Goal: Task Accomplishment & Management: Use online tool/utility

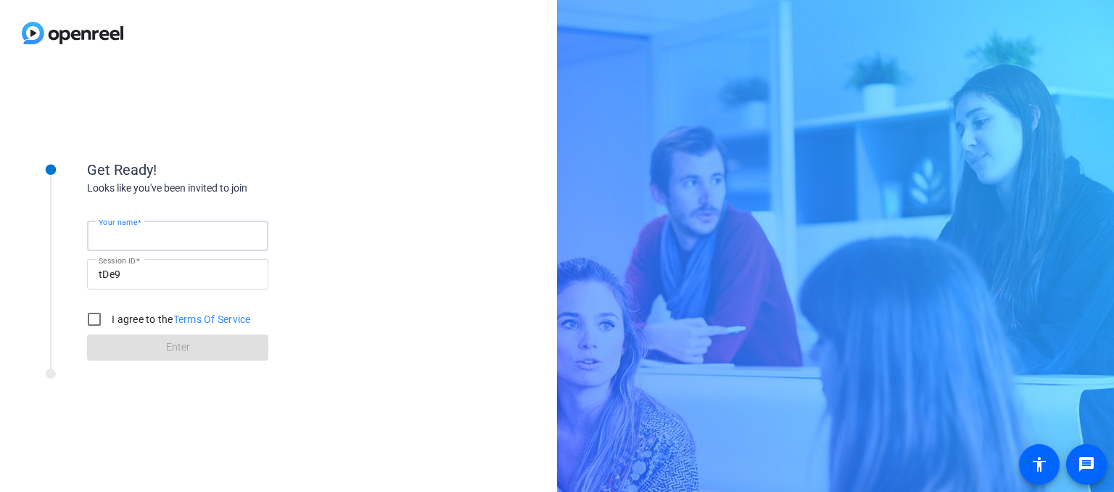
click at [193, 228] on input "Your name" at bounding box center [178, 235] width 158 height 17
type input "[PERSON_NAME]"
click at [107, 318] on input "I agree to the Terms Of Service" at bounding box center [94, 319] width 29 height 29
checkbox input "true"
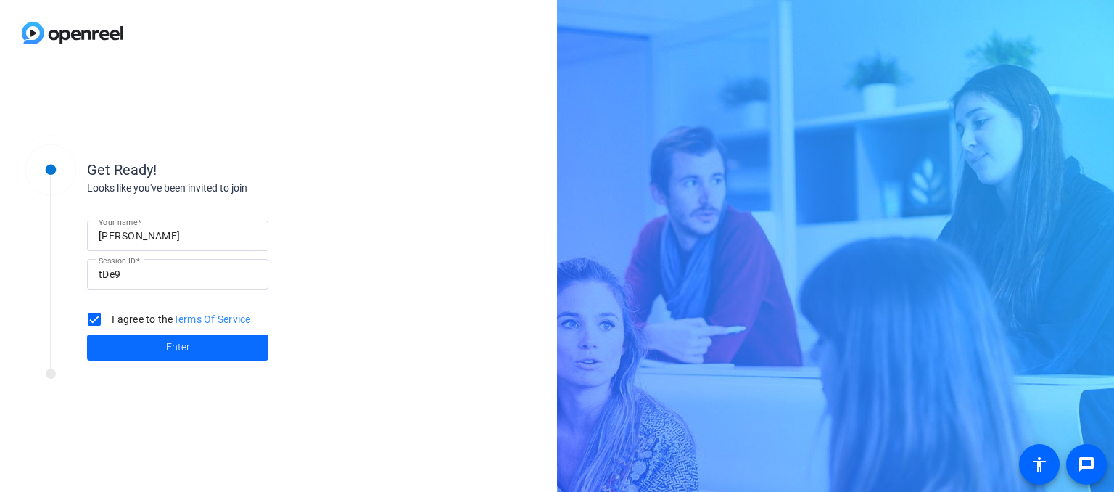
click at [100, 343] on span at bounding box center [177, 347] width 181 height 35
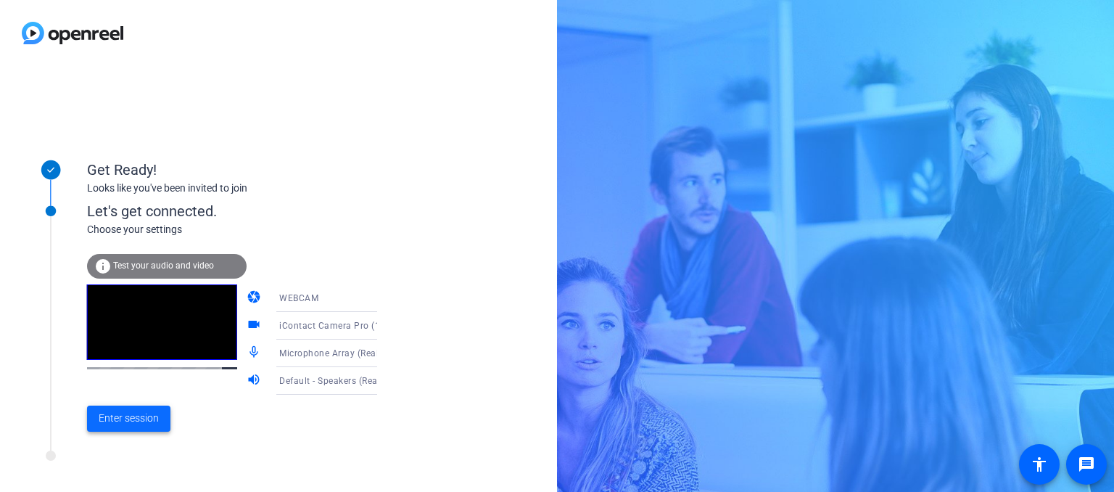
click at [129, 416] on span "Enter session" at bounding box center [129, 418] width 60 height 15
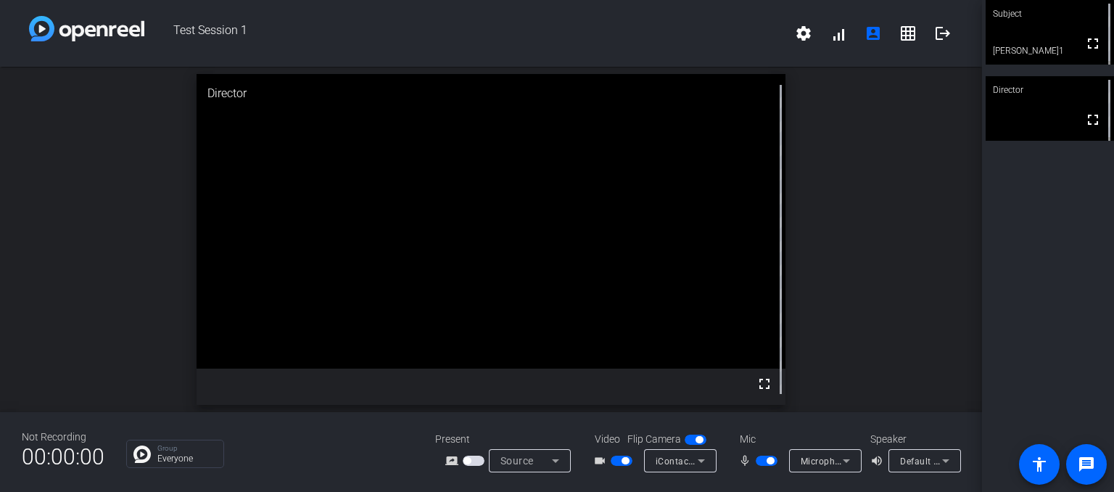
click at [701, 453] on icon at bounding box center [701, 460] width 17 height 17
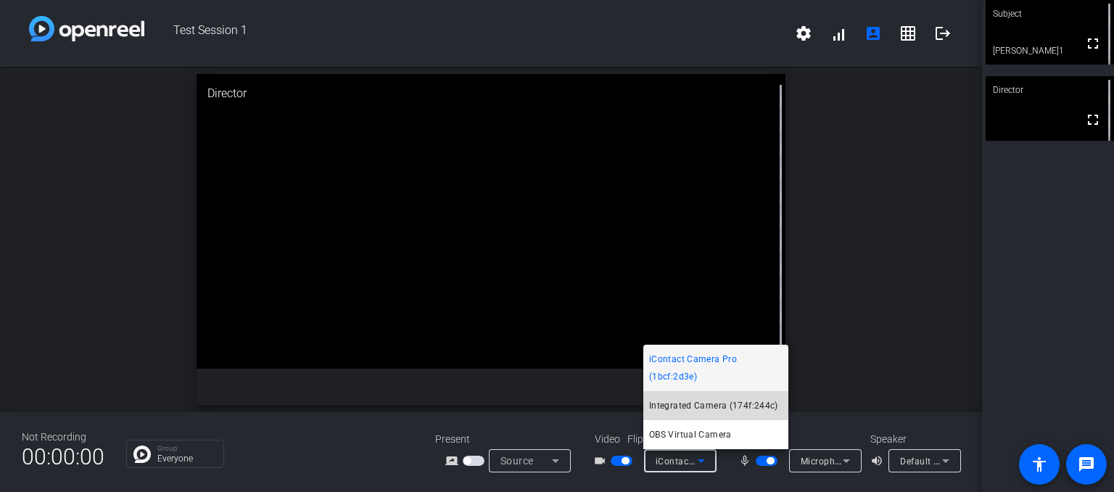
click at [704, 403] on span "Integrated Camera (174f:244c)" at bounding box center [713, 405] width 129 height 17
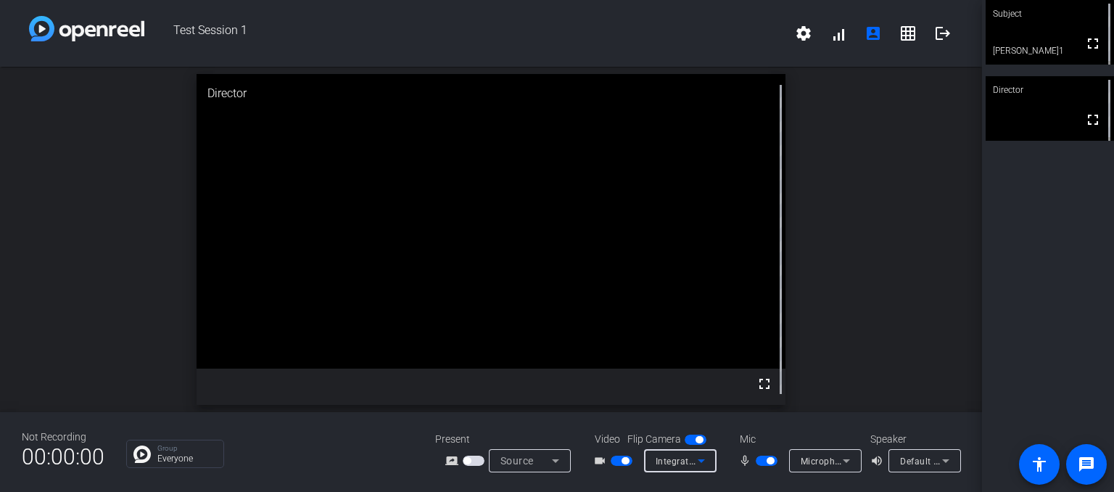
click at [693, 458] on icon at bounding box center [701, 460] width 17 height 17
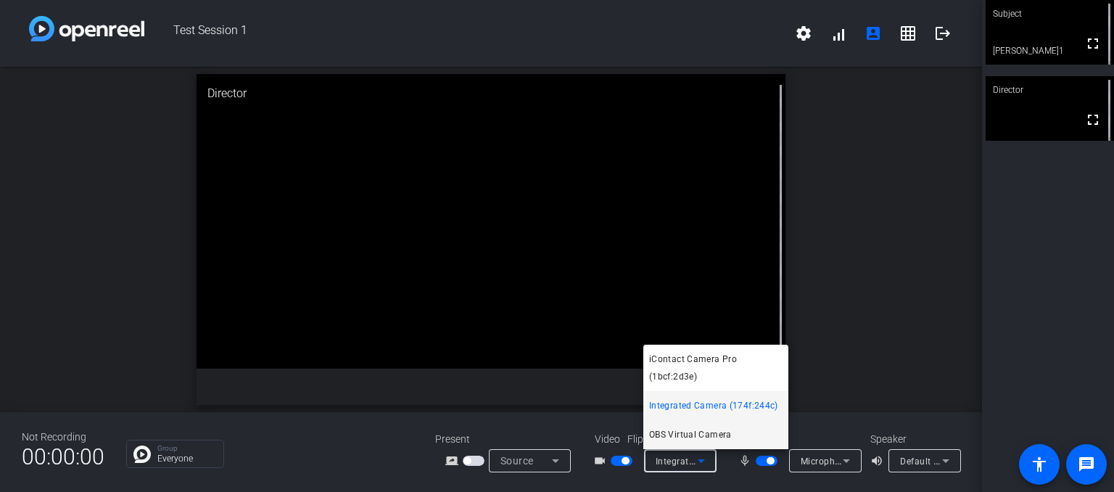
click at [692, 440] on span "OBS Virtual Camera" at bounding box center [690, 434] width 83 height 17
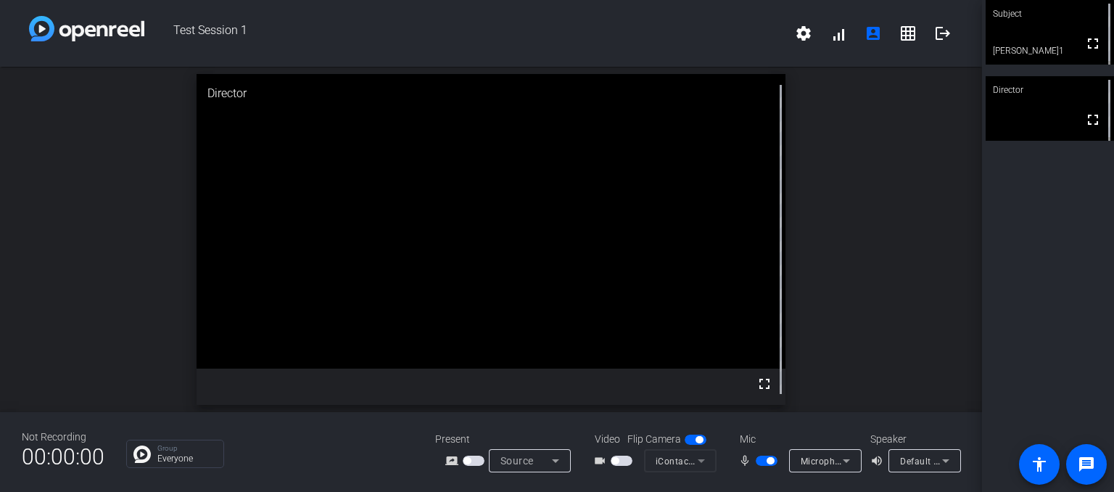
drag, startPoint x: 676, startPoint y: 464, endPoint x: 704, endPoint y: 465, distance: 28.3
click at [704, 465] on mat-form-field "iContact Camera Pro (1bcf:2d3e)" at bounding box center [680, 460] width 73 height 23
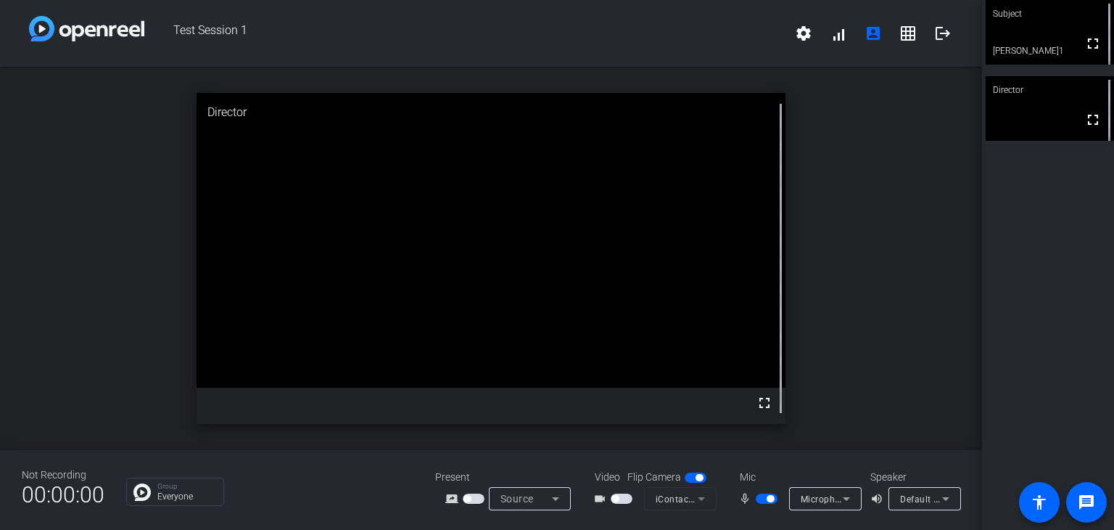
click at [1018, 371] on div "Subject fullscreen [PERSON_NAME]1 Director fullscreen" at bounding box center [1048, 265] width 132 height 530
click at [696, 491] on mat-form-field "iContact Camera Pro (1bcf:2d3e)" at bounding box center [680, 498] width 73 height 23
click at [625, 491] on span "button" at bounding box center [622, 498] width 22 height 10
click at [693, 491] on icon at bounding box center [701, 498] width 17 height 17
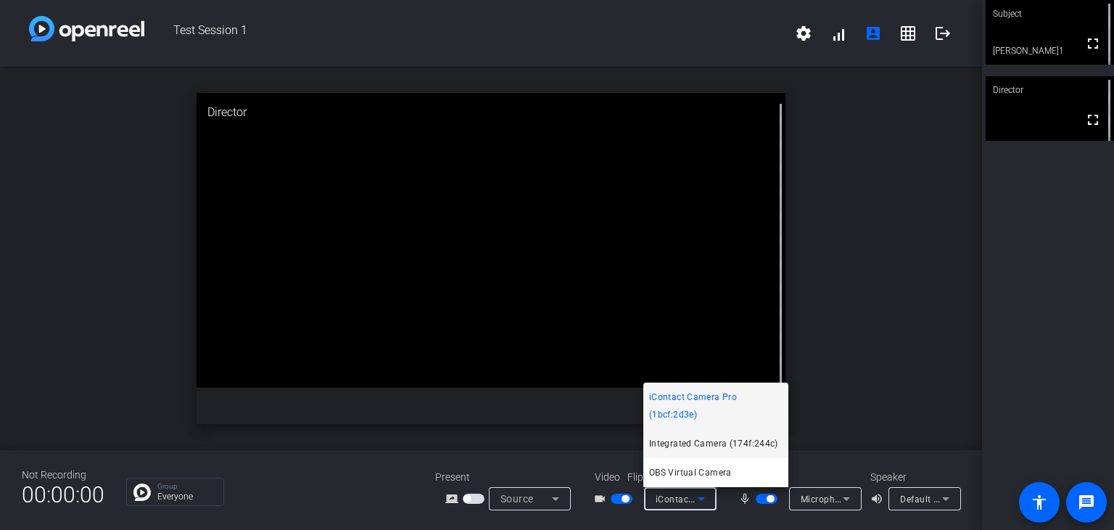
click at [699, 442] on span "Integrated Camera (174f:244c)" at bounding box center [713, 443] width 129 height 17
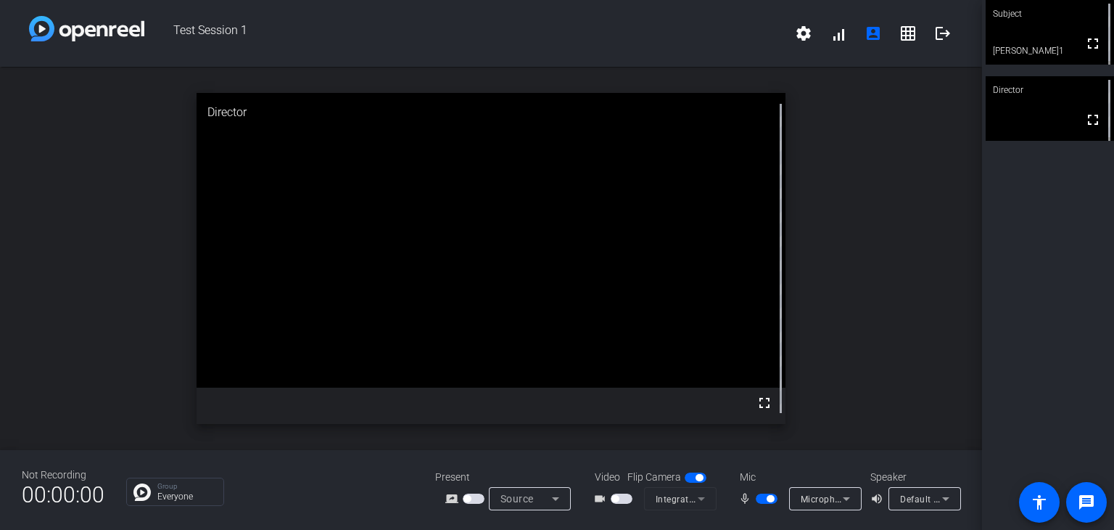
click at [902, 491] on div "Not Recording 00:00:00 Group Everyone Present screen_share_outline Source Video…" at bounding box center [491, 490] width 982 height 80
click at [685, 491] on mat-form-field "Integrated Camera (174f:244c)" at bounding box center [680, 498] width 73 height 23
click at [613, 491] on span "button" at bounding box center [615, 498] width 7 height 7
click at [626, 491] on span "button" at bounding box center [622, 498] width 22 height 10
click at [680, 491] on mat-form-field "Integrated Camera (174f:244c)" at bounding box center [680, 498] width 73 height 23
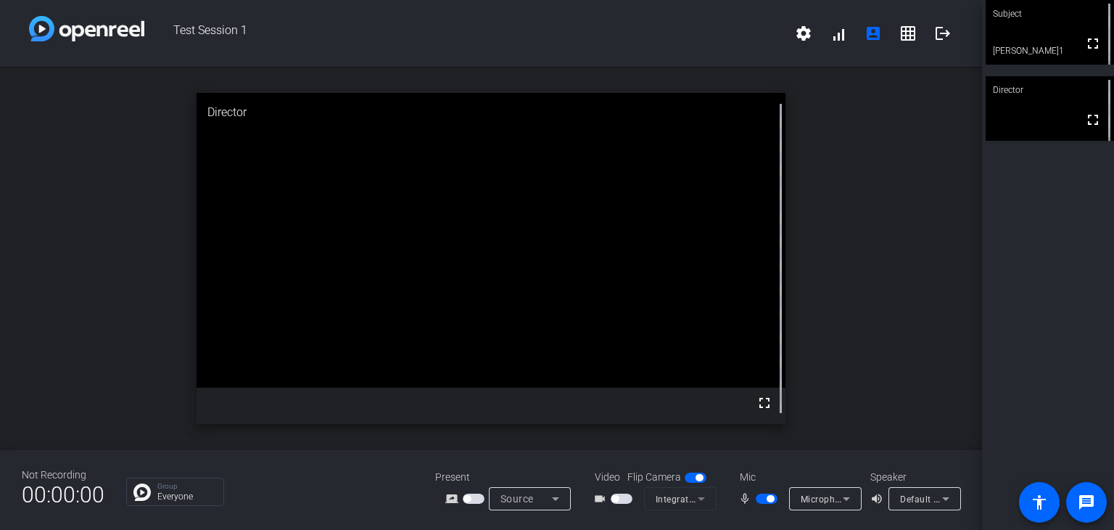
click at [622, 491] on span "button" at bounding box center [622, 498] width 22 height 10
click at [622, 491] on button "button" at bounding box center [622, 498] width 22 height 10
click at [622, 491] on span "button" at bounding box center [622, 498] width 22 height 10
click at [670, 491] on mat-form-field "Integrated Camera (174f:244c)" at bounding box center [680, 498] width 73 height 23
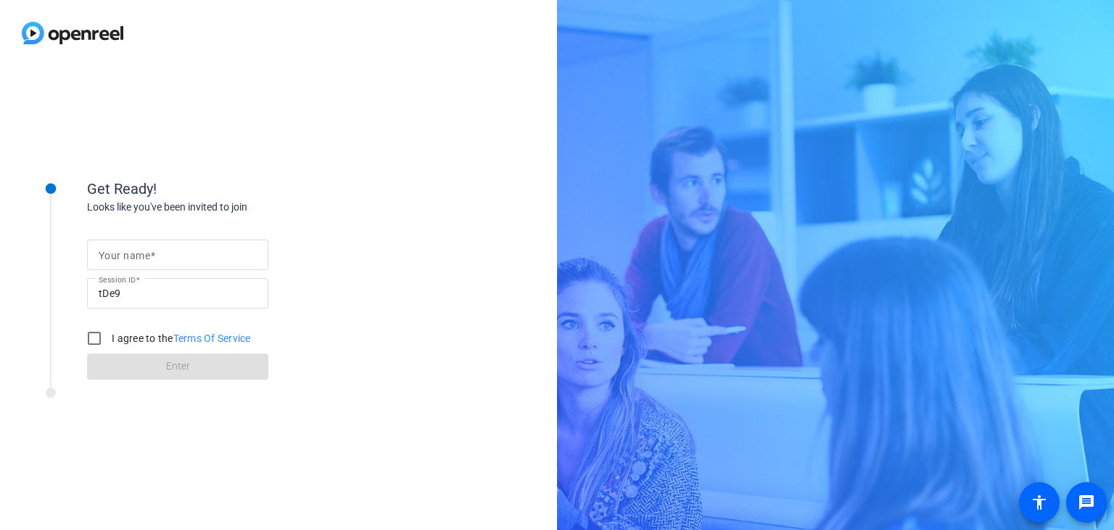
click at [181, 263] on div at bounding box center [178, 254] width 158 height 30
type input "[PERSON_NAME]"
click at [84, 325] on input "I agree to the Terms Of Service" at bounding box center [94, 338] width 29 height 29
checkbox input "true"
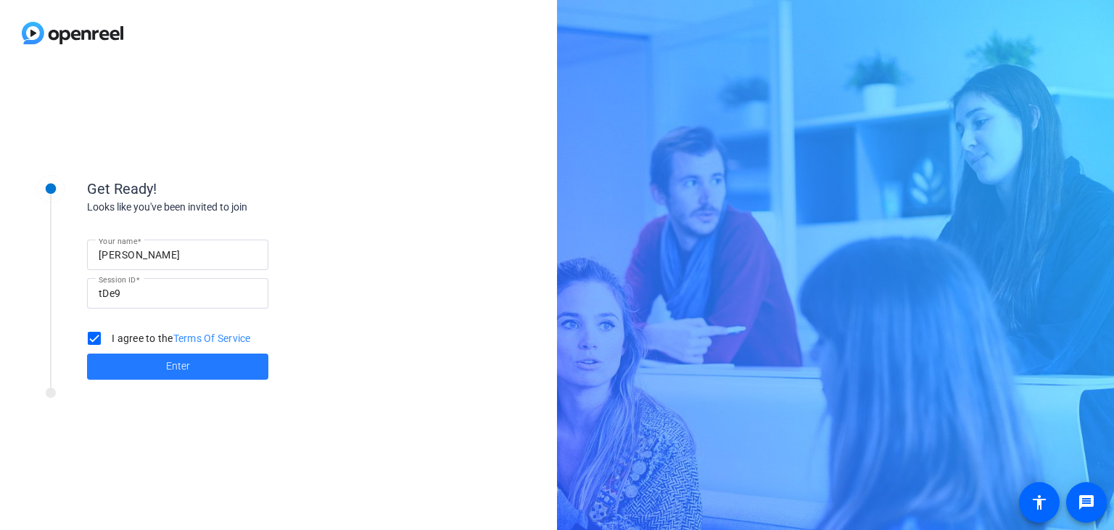
click at [122, 361] on span at bounding box center [177, 366] width 181 height 35
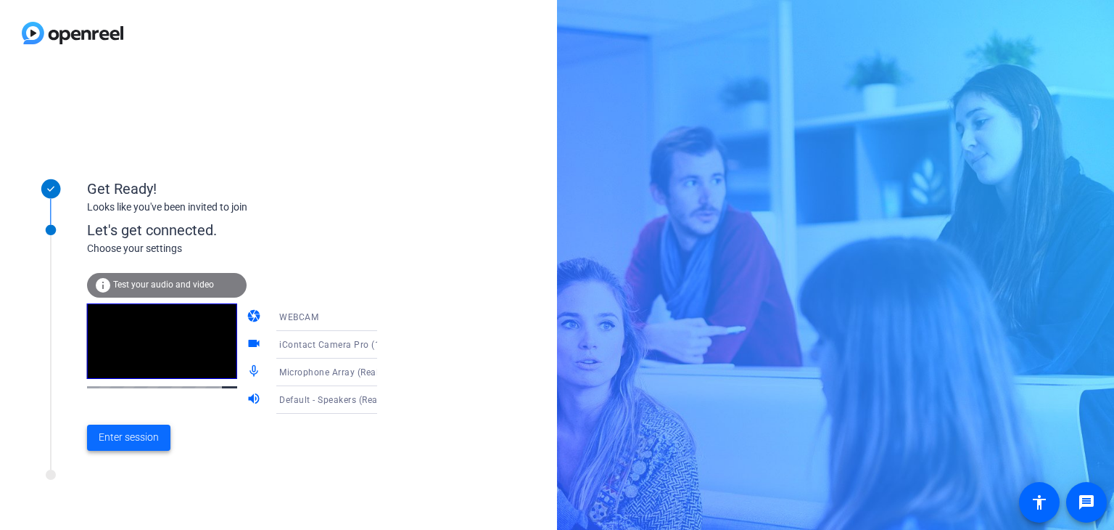
click at [125, 427] on span at bounding box center [128, 437] width 83 height 35
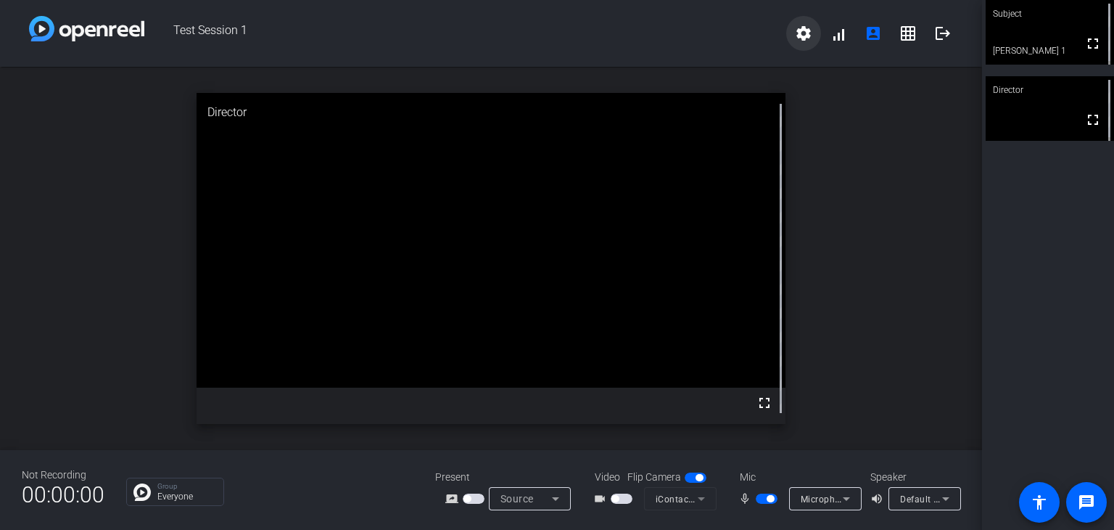
click at [802, 44] on span at bounding box center [803, 33] width 35 height 35
click at [841, 138] on div at bounding box center [557, 265] width 1114 height 530
click at [693, 496] on mat-form-field "iContact Camera Pro (1bcf:2d3e)" at bounding box center [680, 498] width 73 height 23
click at [550, 497] on icon at bounding box center [555, 498] width 17 height 17
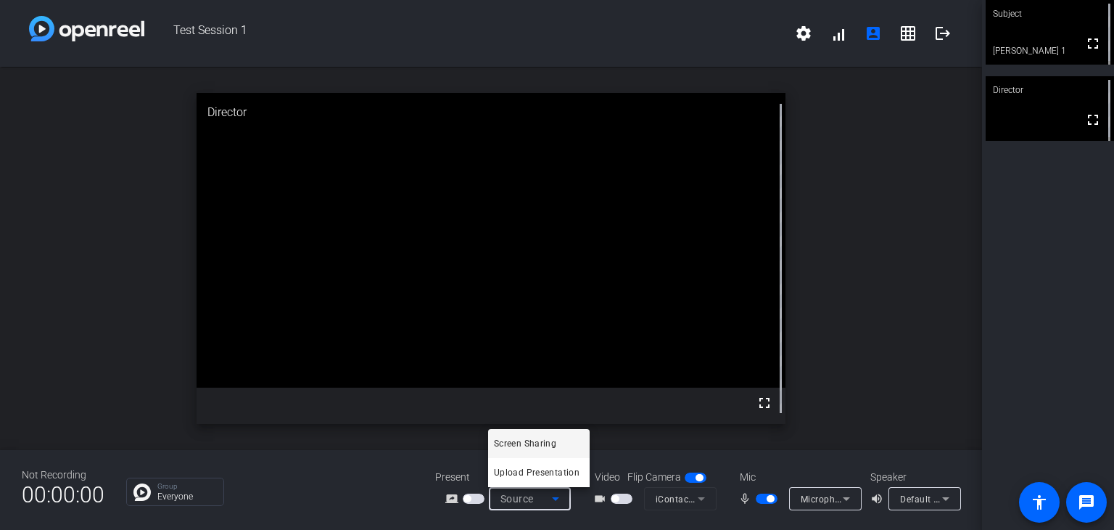
click at [894, 376] on div at bounding box center [557, 265] width 1114 height 530
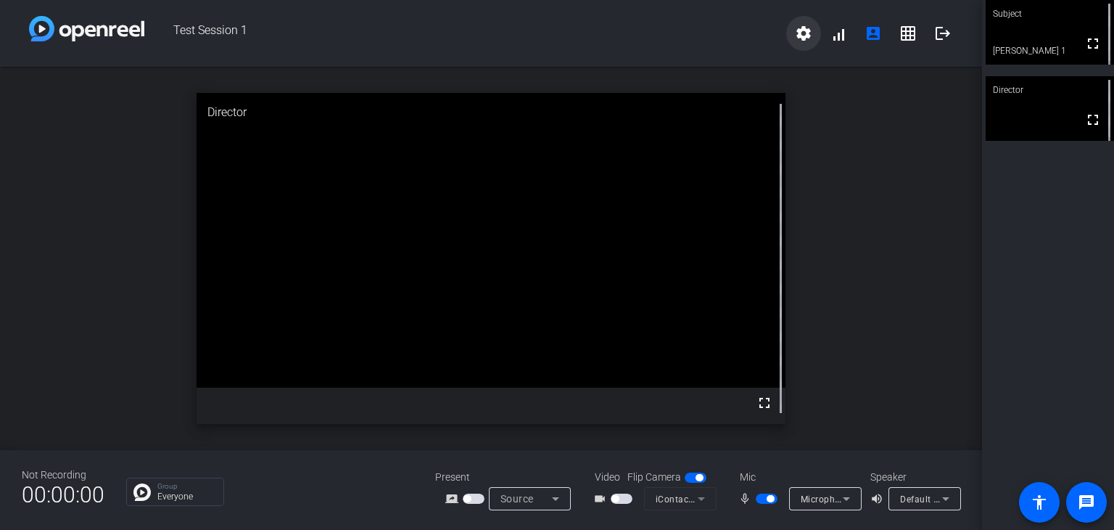
click at [796, 31] on mat-icon "settings" at bounding box center [803, 33] width 17 height 17
click at [1074, 312] on div at bounding box center [557, 265] width 1114 height 530
click at [617, 492] on mat-slide-toggle at bounding box center [623, 497] width 25 height 15
click at [619, 498] on span "button" at bounding box center [622, 498] width 22 height 10
click at [1069, 284] on div "Subject fullscreen Tyler S. 1 Director fullscreen" at bounding box center [1048, 265] width 132 height 530
